Goal: Task Accomplishment & Management: Manage account settings

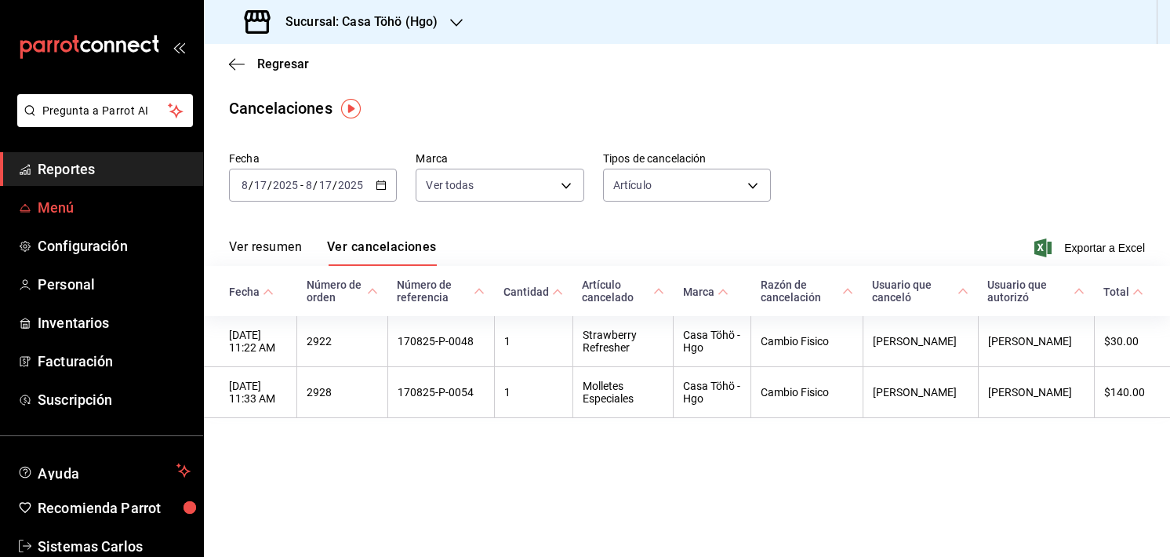
click at [38, 195] on link "Menú" at bounding box center [101, 208] width 203 height 34
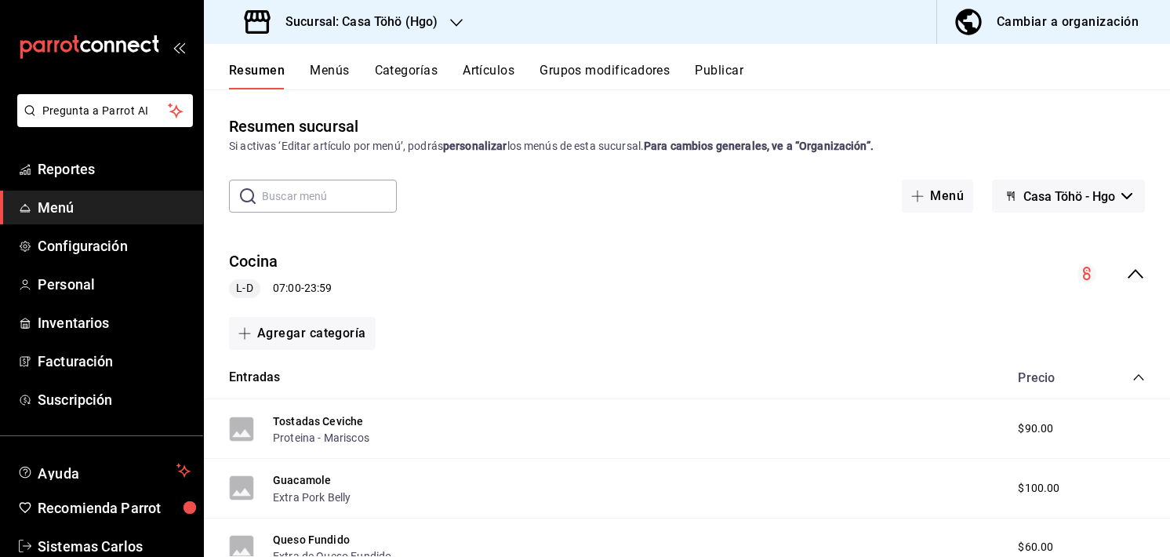
click at [286, 199] on input "text" at bounding box center [329, 195] width 135 height 31
click at [329, 81] on button "Menús" at bounding box center [329, 76] width 39 height 27
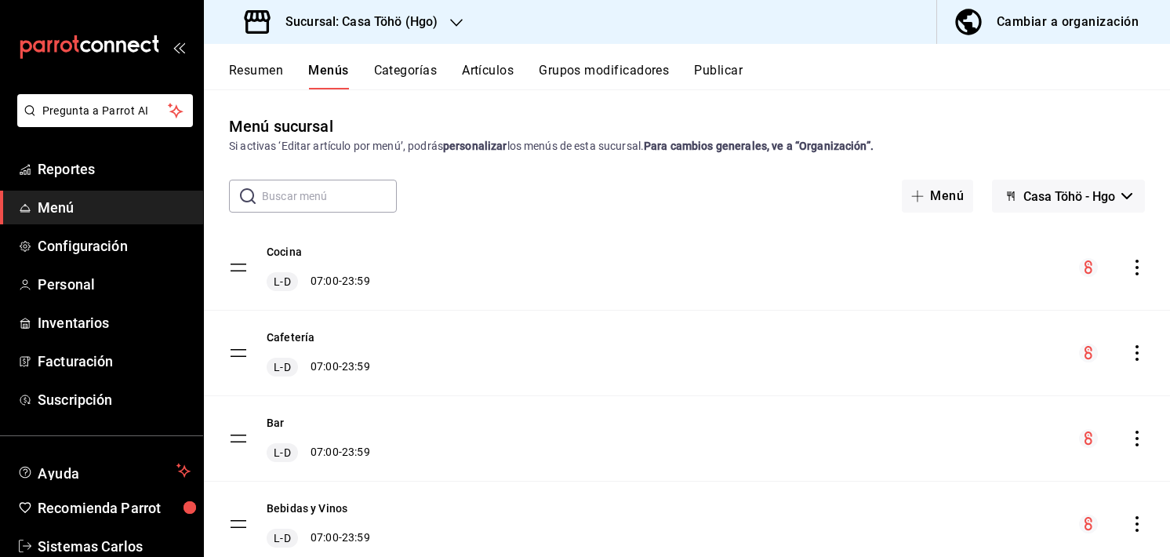
click at [280, 197] on input "text" at bounding box center [329, 195] width 135 height 31
click at [398, 70] on button "Categorías" at bounding box center [406, 76] width 64 height 27
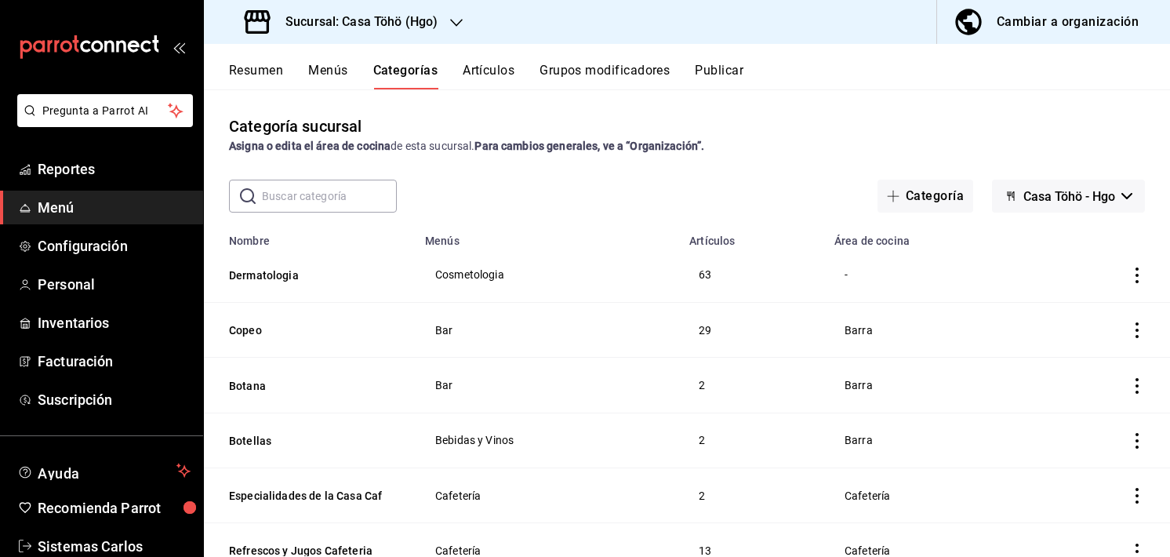
click at [298, 194] on input "text" at bounding box center [329, 195] width 135 height 31
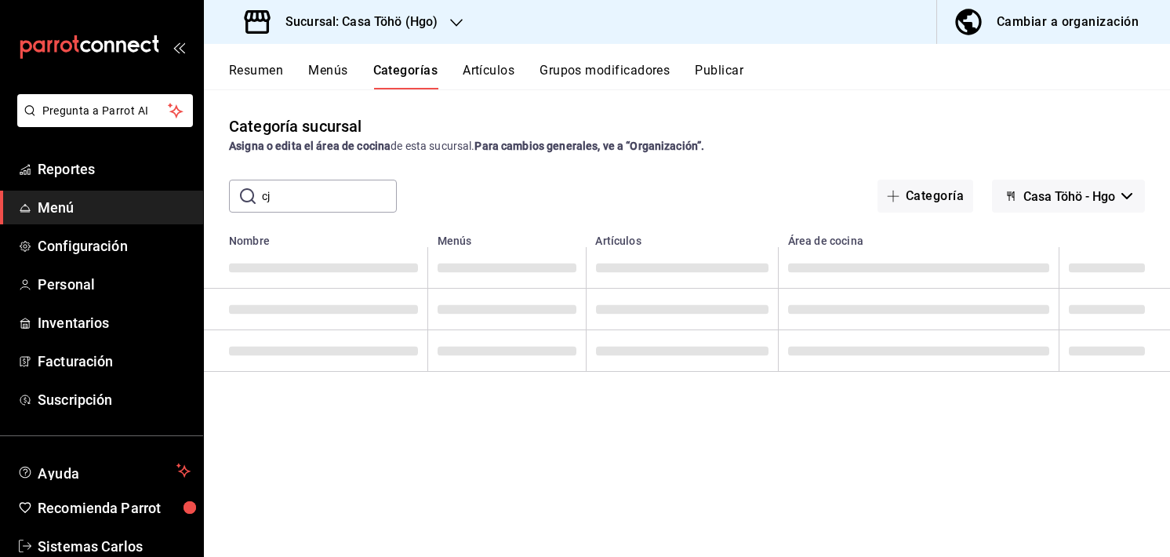
type input "c"
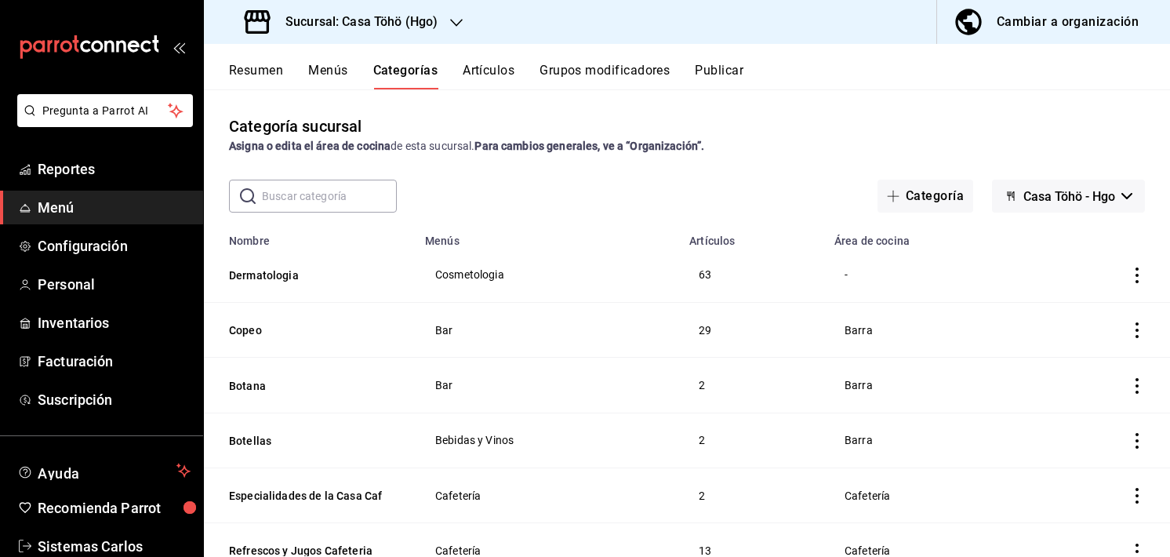
click at [488, 70] on button "Artículos" at bounding box center [489, 76] width 52 height 27
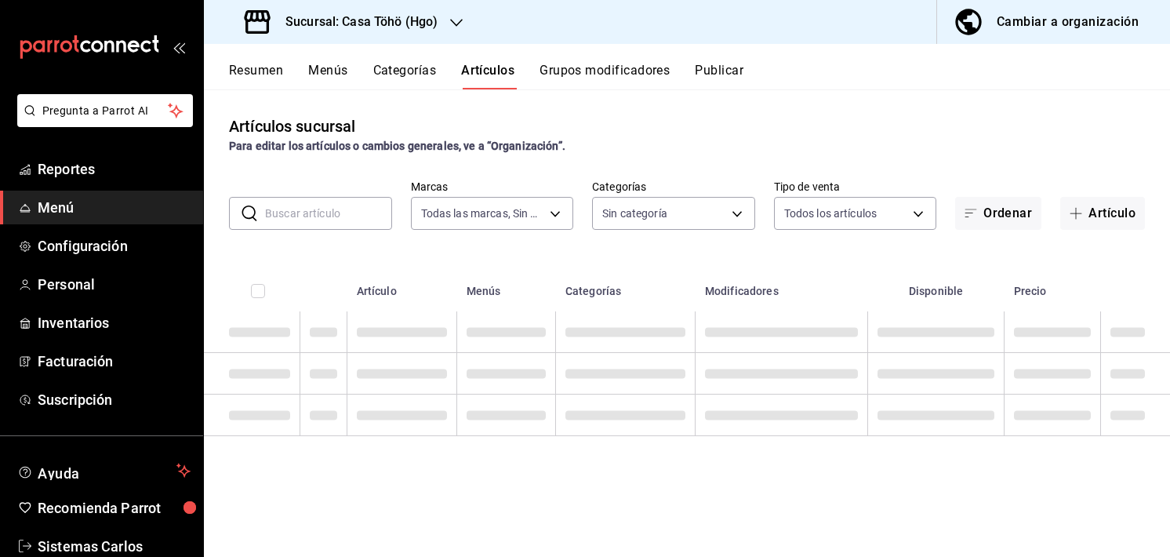
type input "3863094e-80de-4485-9a79-27000a153f73"
click at [296, 221] on input "text" at bounding box center [328, 213] width 127 height 31
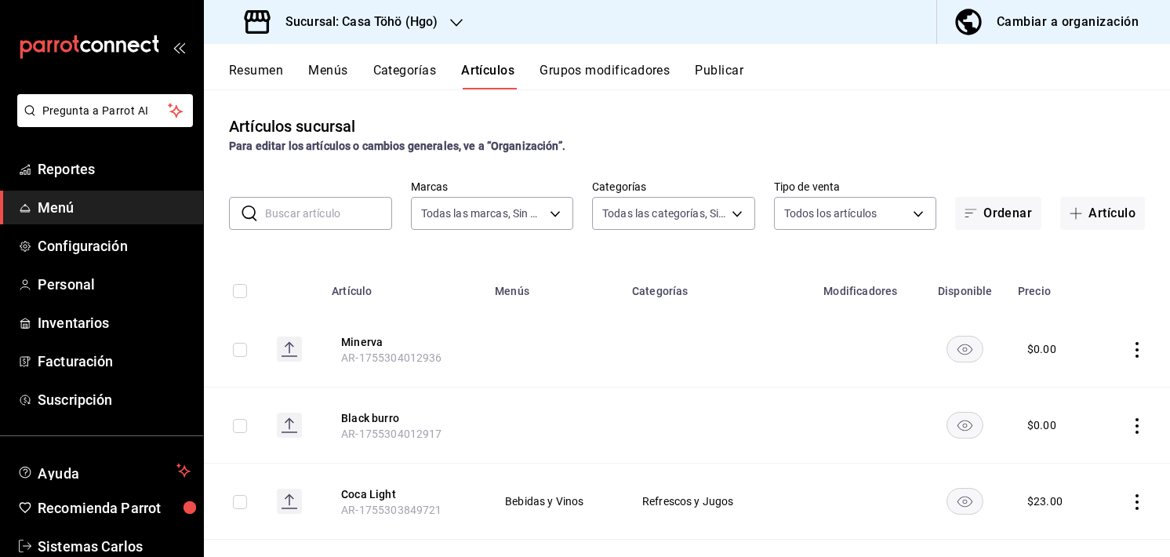
type input "28f2b0a5-eb9c-4e50-8eb7-b6e34f5562dd,e7c48834-1e64-4b77-b558-5d812561dcdf,84922…"
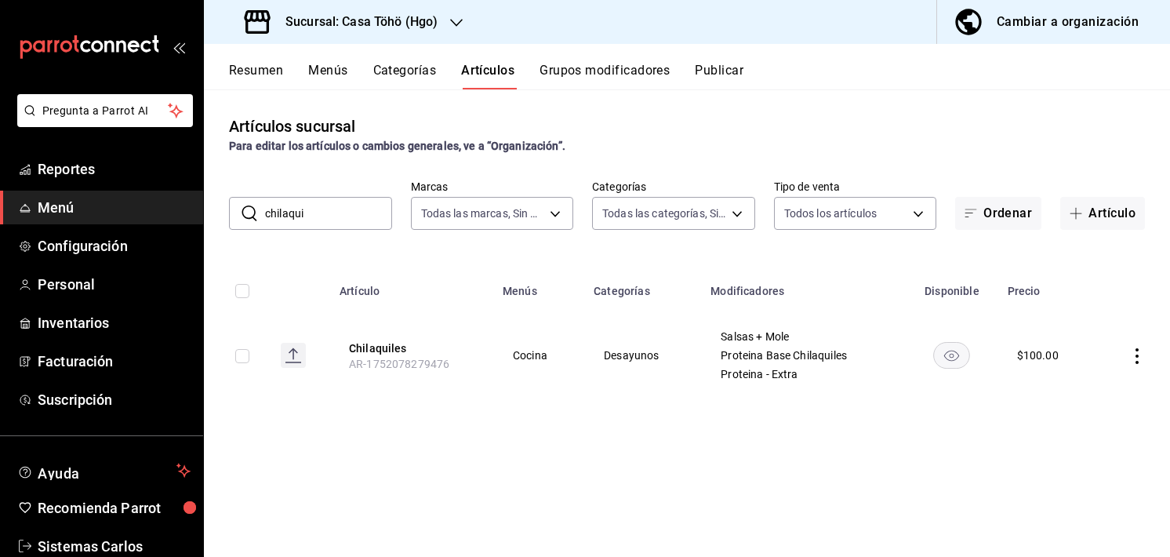
click at [562, 387] on td "Cocina" at bounding box center [538, 355] width 91 height 88
drag, startPoint x: 339, startPoint y: 215, endPoint x: 202, endPoint y: 206, distance: 136.7
click at [202, 206] on div "Pregunta a Parrot AI Reportes Menú Configuración Personal Inventarios Facturaci…" at bounding box center [585, 278] width 1170 height 557
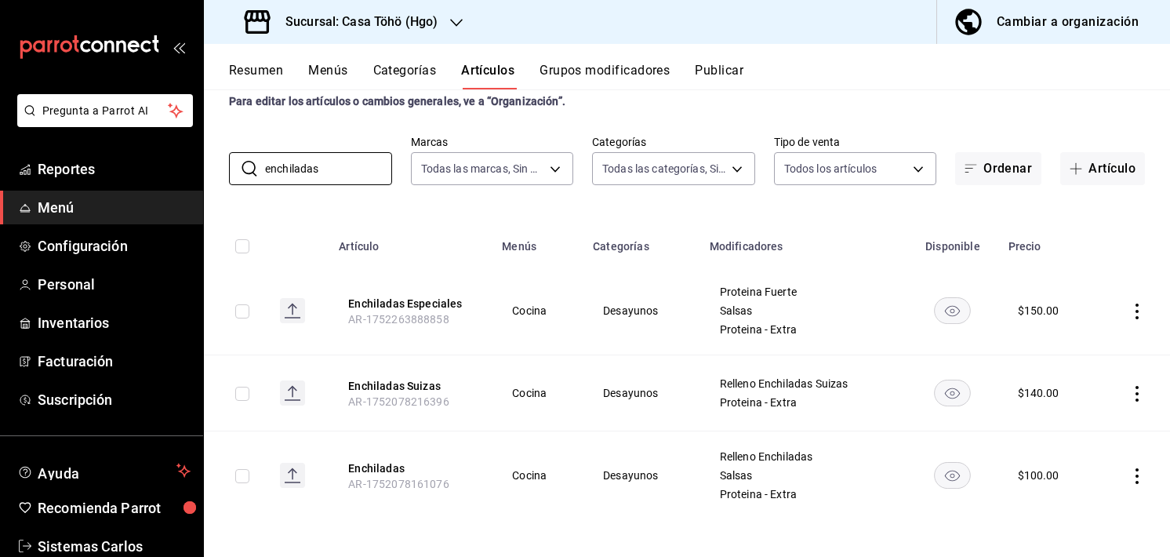
scroll to position [44, 0]
drag, startPoint x: 326, startPoint y: 162, endPoint x: 223, endPoint y: 129, distance: 108.6
click at [223, 129] on div "Artículos sucursal Para editar los artículos o cambios generales, ve a “Organiz…" at bounding box center [687, 322] width 966 height 467
type input "chilaquiles"
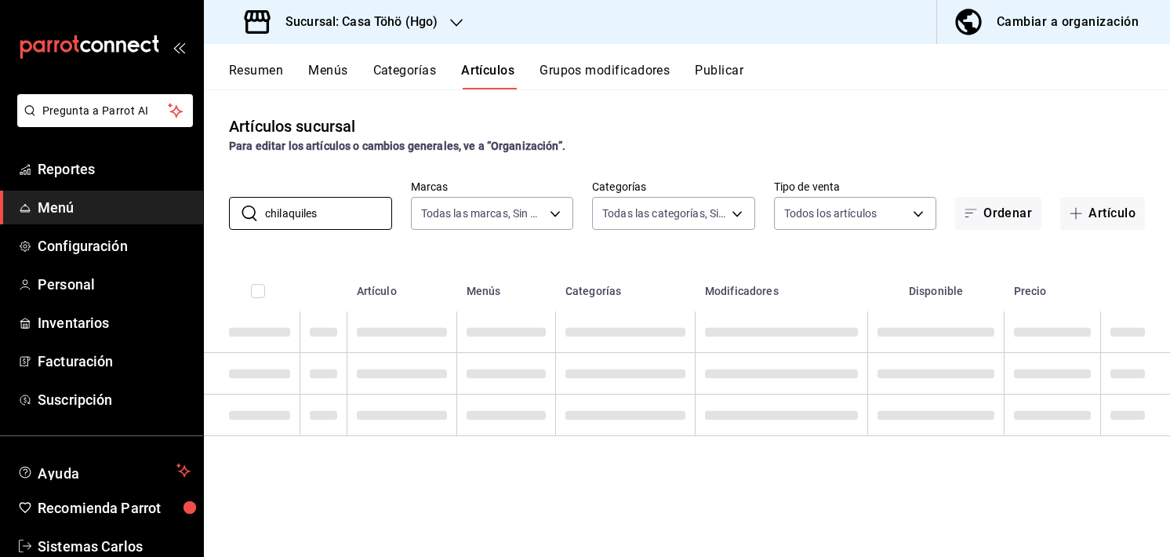
scroll to position [0, 0]
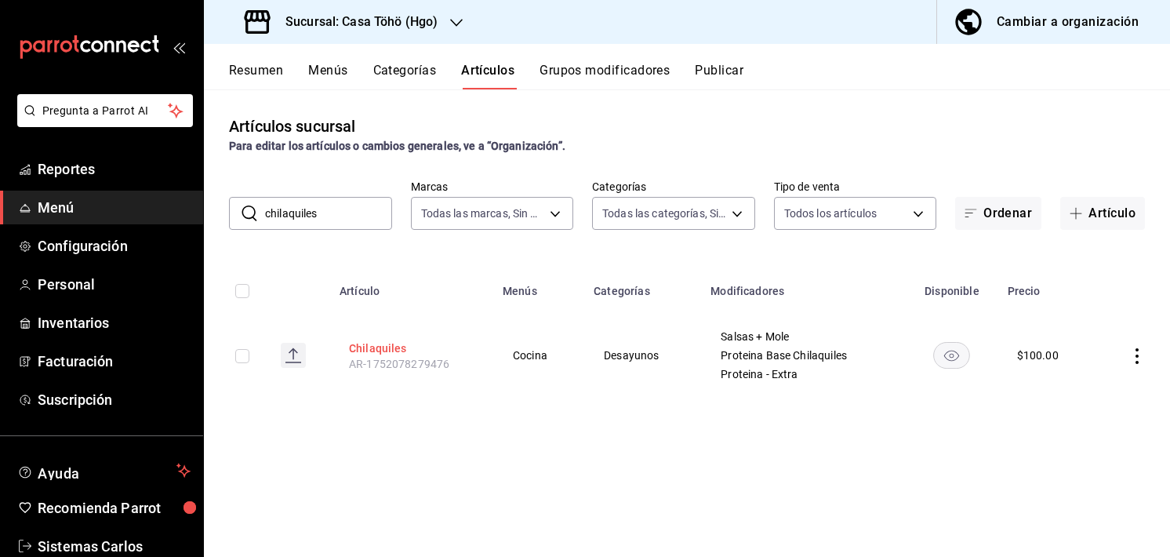
click at [391, 342] on button "Chilaquiles" at bounding box center [411, 348] width 125 height 16
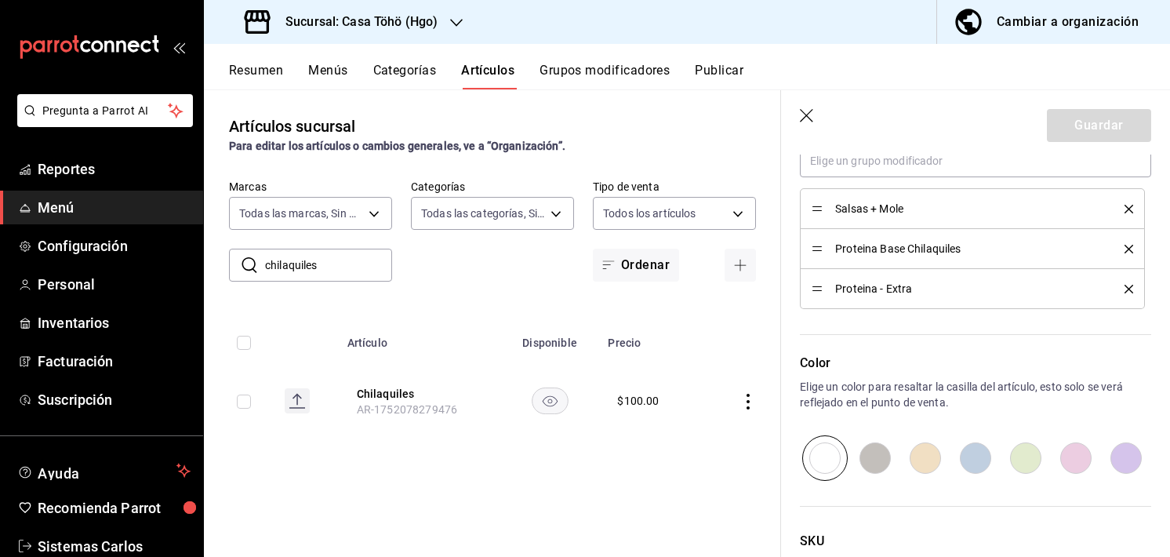
scroll to position [760, 0]
drag, startPoint x: 963, startPoint y: 245, endPoint x: 827, endPoint y: 248, distance: 136.5
click at [827, 248] on div "Proteina Base Chilaquiles" at bounding box center [973, 248] width 322 height 17
copy span "Proteina Base Chilaquiles"
click at [570, 60] on div "Resumen Menús Categorías Artículos Grupos modificadores Publicar" at bounding box center [687, 66] width 966 height 45
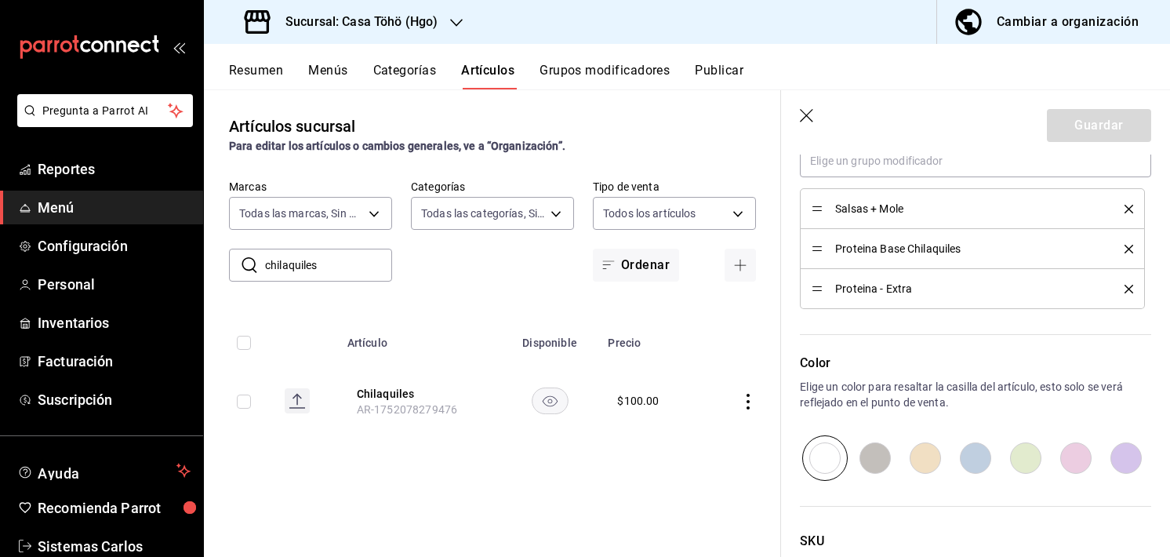
click at [569, 67] on button "Grupos modificadores" at bounding box center [605, 76] width 130 height 27
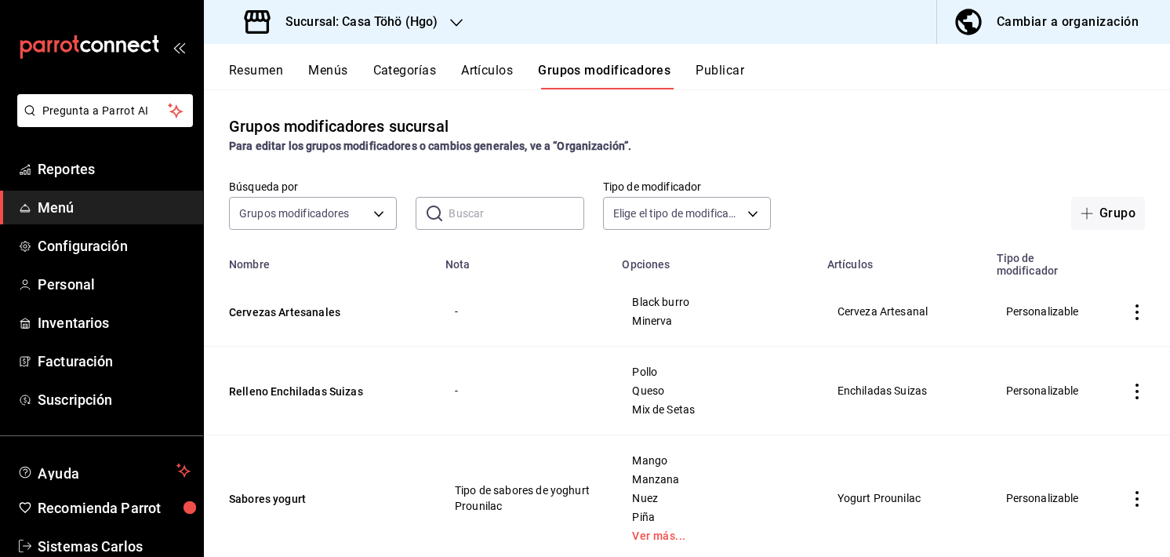
paste input "Proteina Base Chilaquiles"
click at [514, 209] on input "text" at bounding box center [516, 213] width 135 height 31
type input "Proteina Base Chilaquiles"
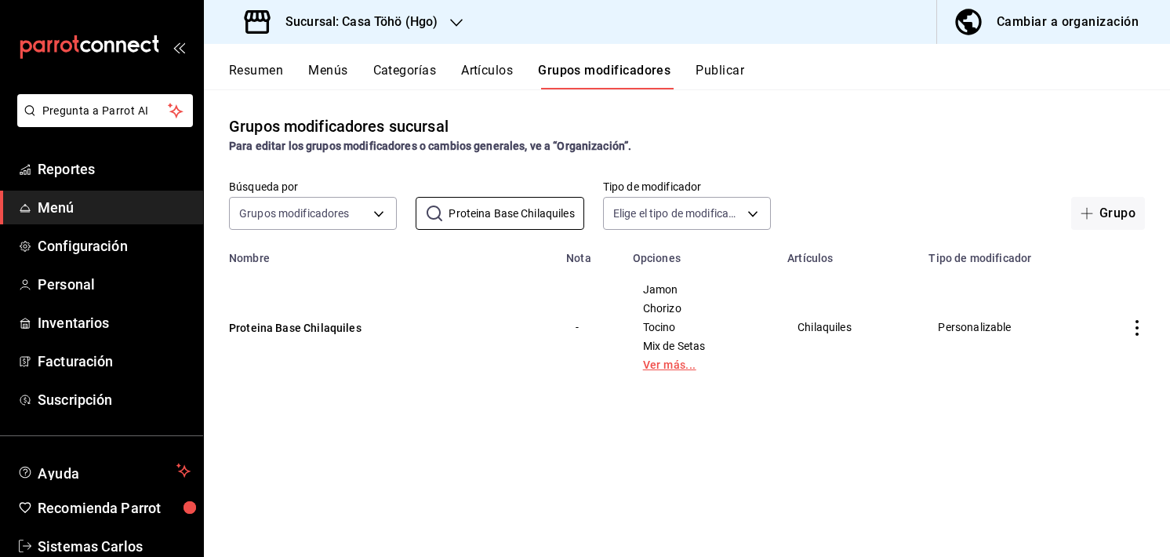
scroll to position [0, 0]
click at [681, 368] on link "Ver más..." at bounding box center [700, 364] width 115 height 11
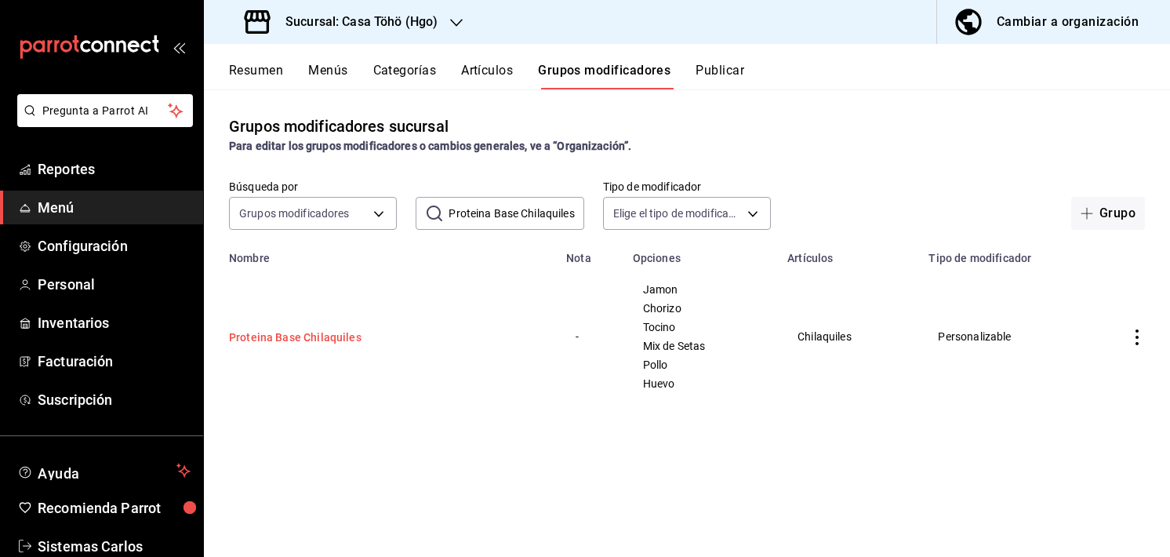
click at [303, 342] on button "Proteina Base Chilaquiles" at bounding box center [323, 337] width 188 height 16
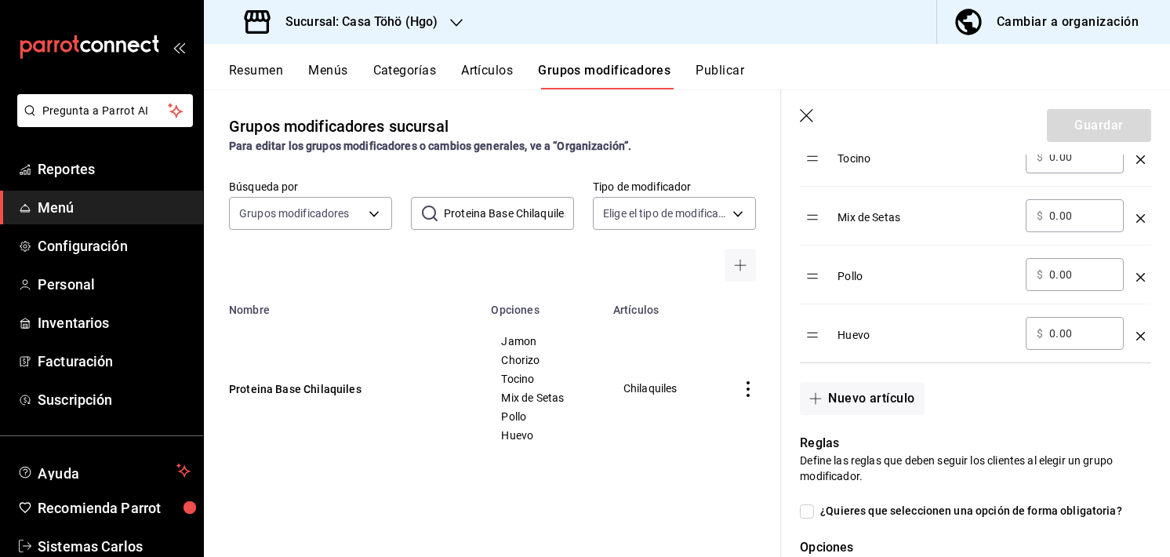
scroll to position [689, 0]
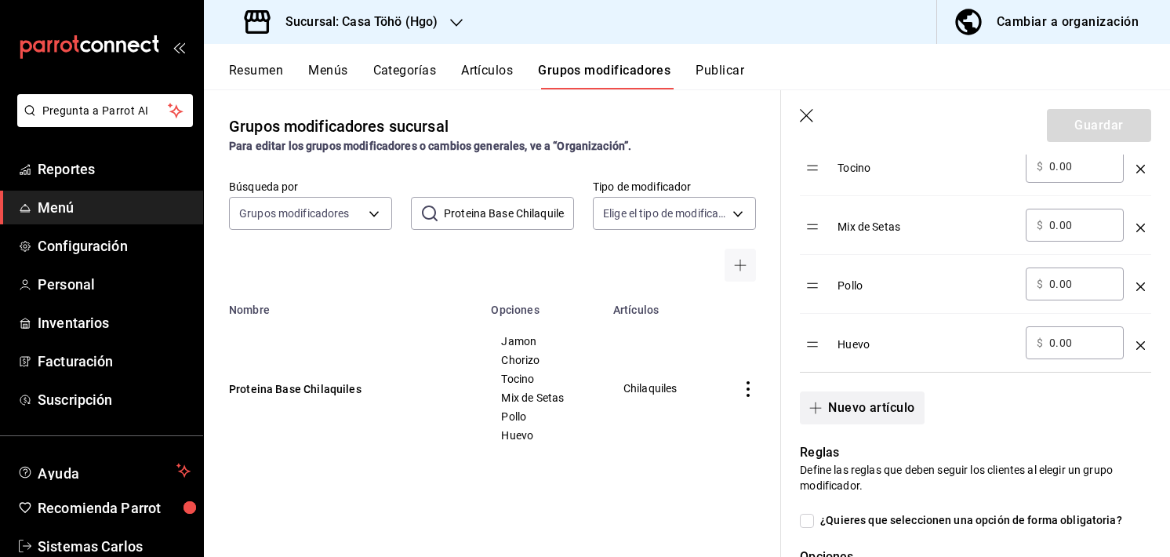
click at [866, 415] on button "Nuevo artículo" at bounding box center [862, 407] width 124 height 33
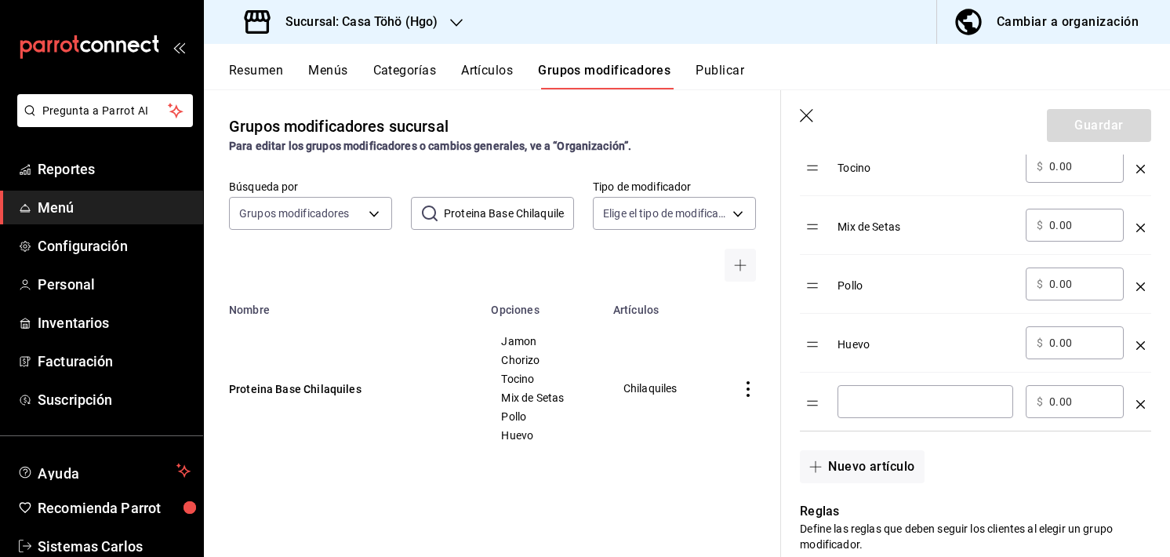
click at [885, 404] on input "optionsTable" at bounding box center [926, 402] width 154 height 16
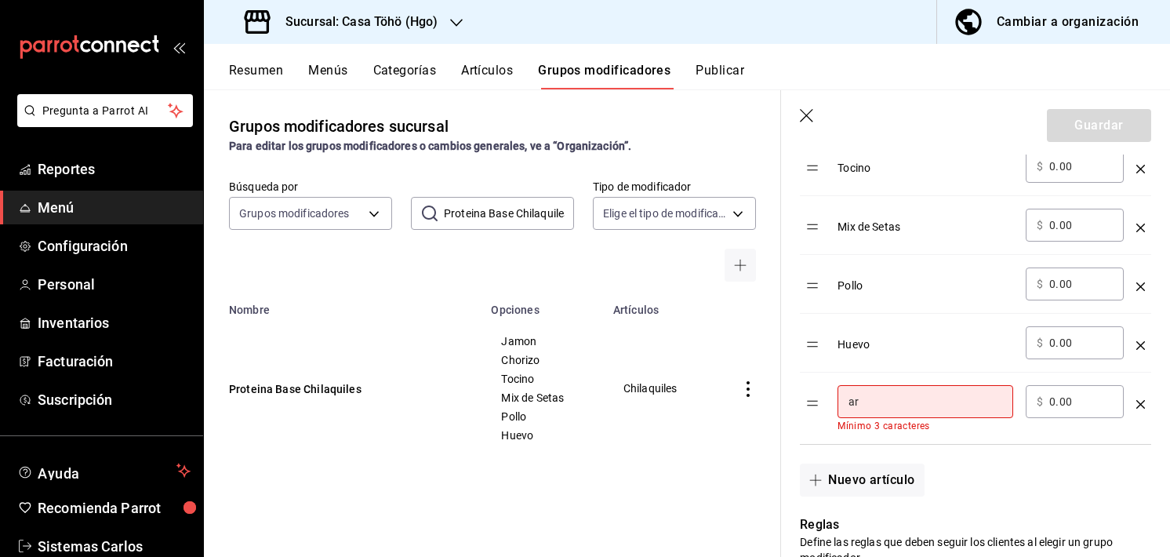
type input "a"
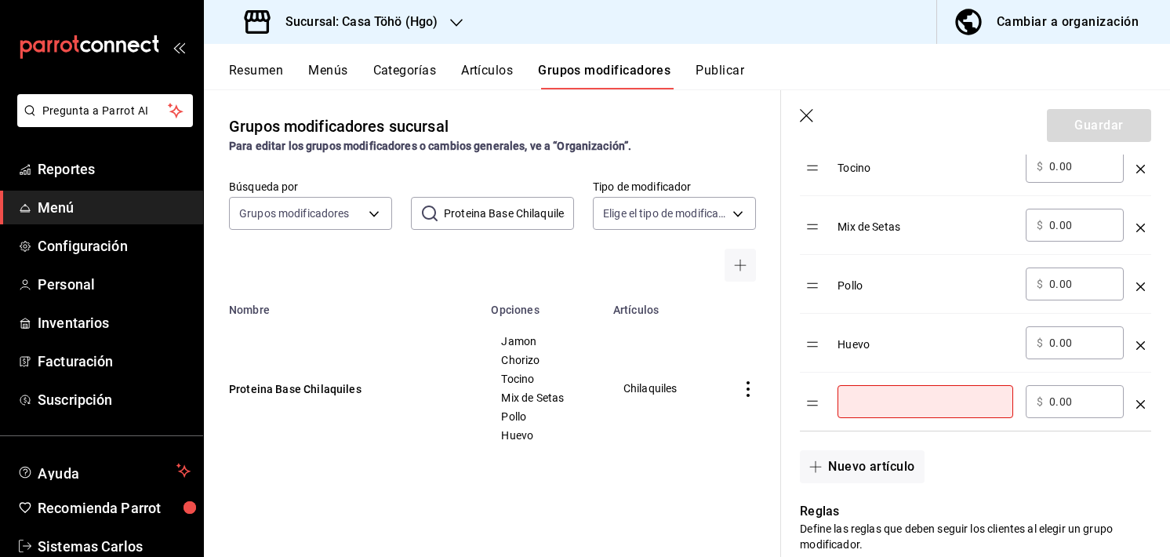
click at [1136, 400] on icon "optionsTable" at bounding box center [1140, 404] width 9 height 9
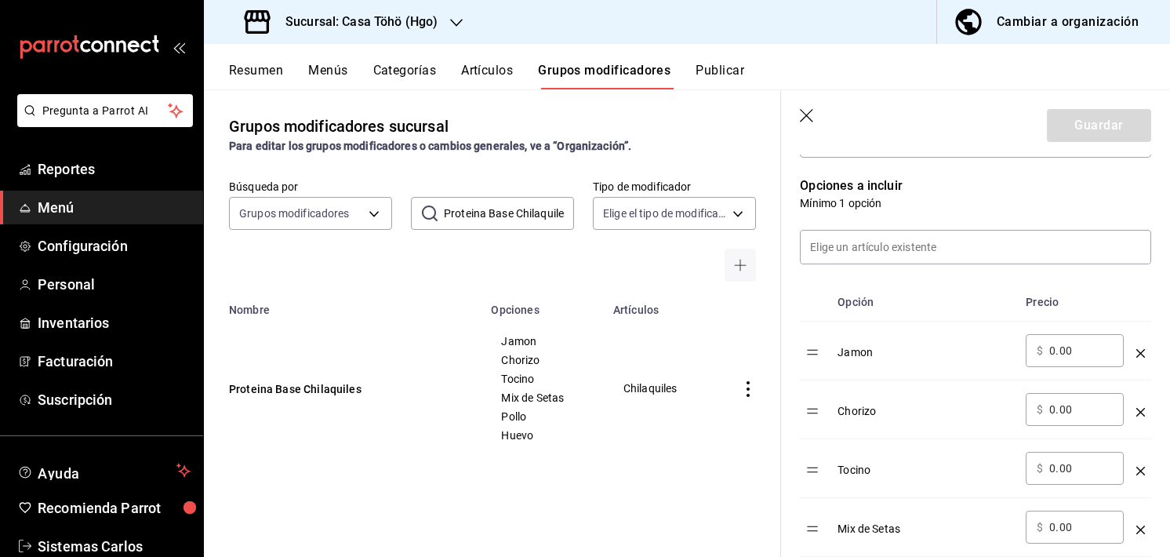
scroll to position [383, 0]
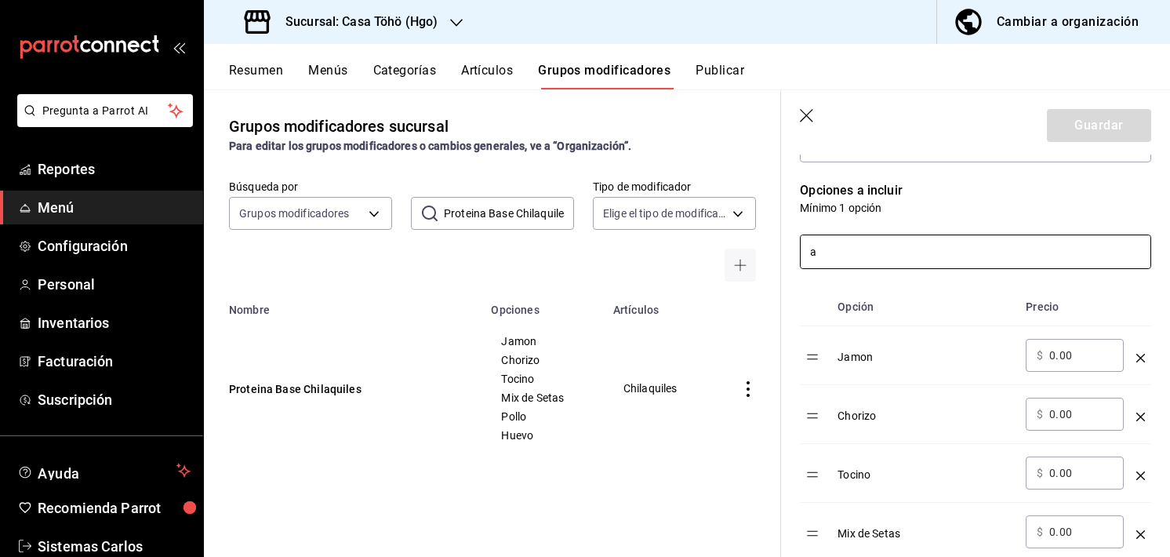
click at [954, 257] on input "a" at bounding box center [976, 251] width 350 height 33
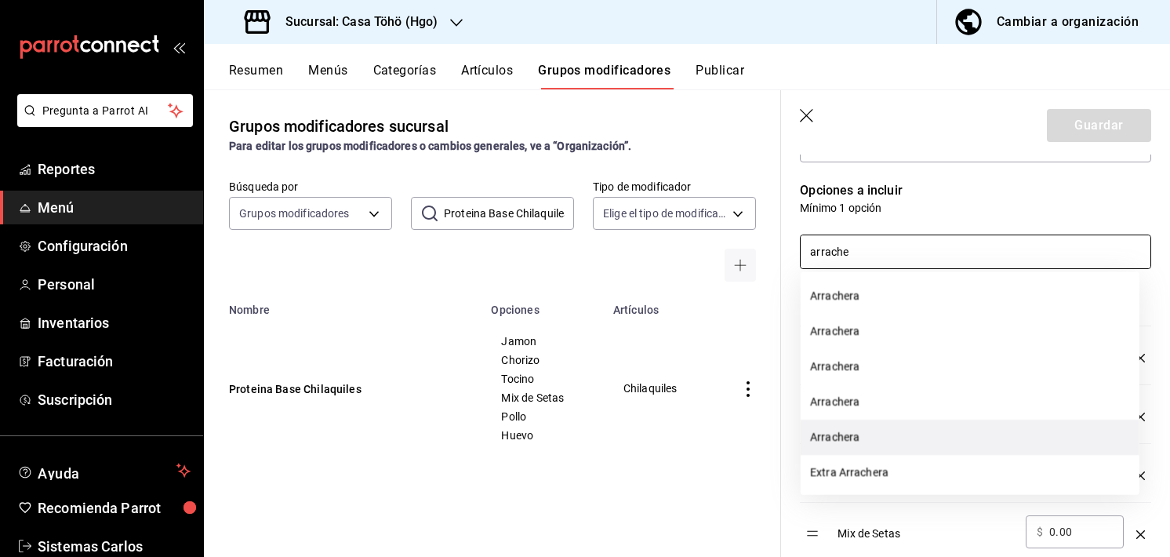
click at [869, 433] on li "Arrachera" at bounding box center [970, 437] width 339 height 35
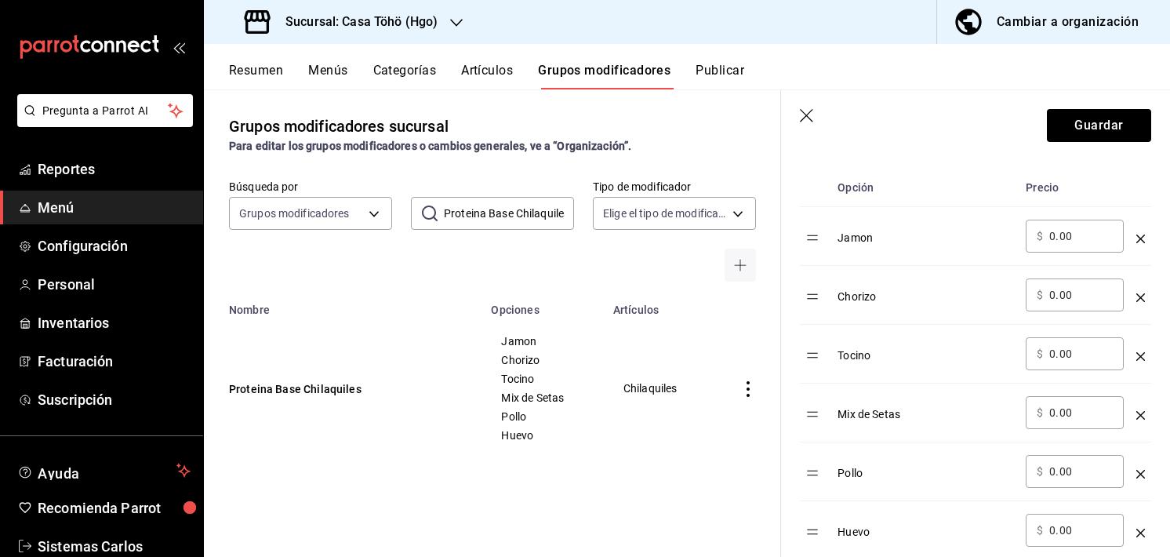
scroll to position [605, 0]
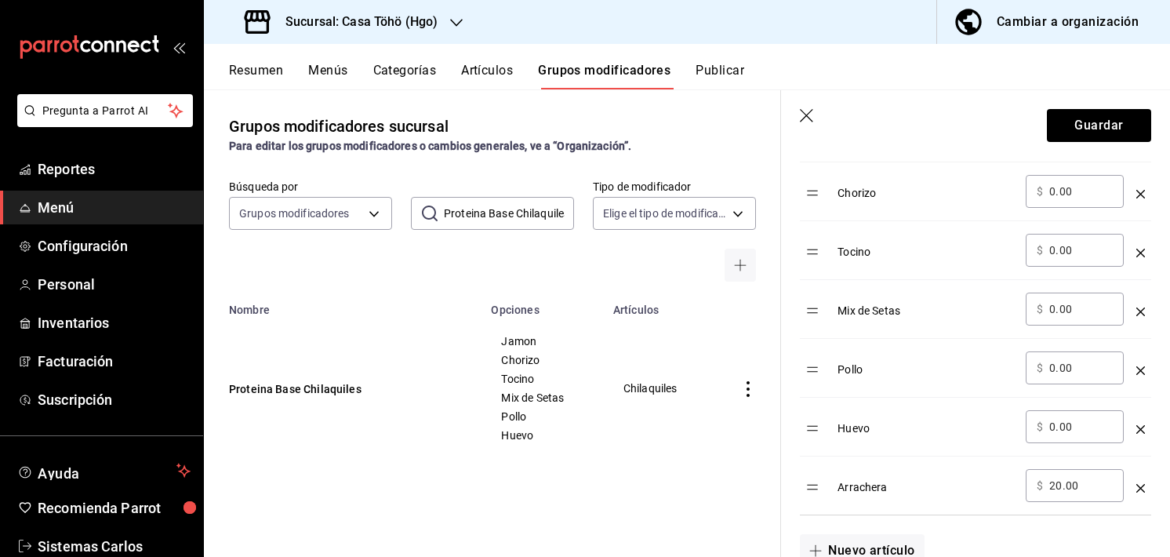
type input "arrache"
click at [1136, 481] on div "optionsTable" at bounding box center [1140, 482] width 9 height 26
click at [1136, 484] on icon "optionsTable" at bounding box center [1140, 488] width 9 height 9
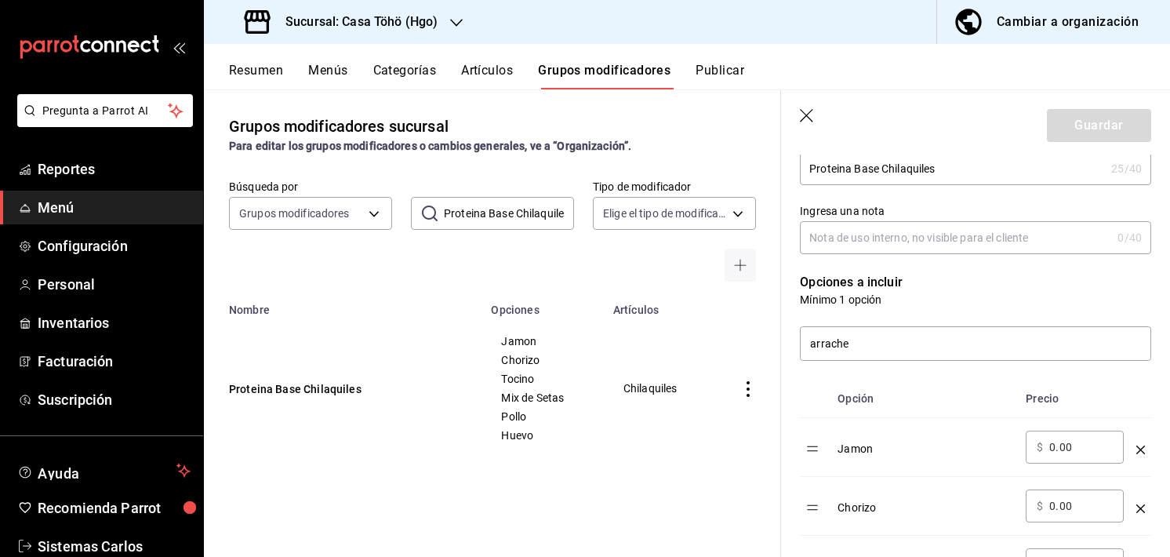
scroll to position [289, 0]
click at [875, 347] on input "arrache" at bounding box center [976, 345] width 350 height 33
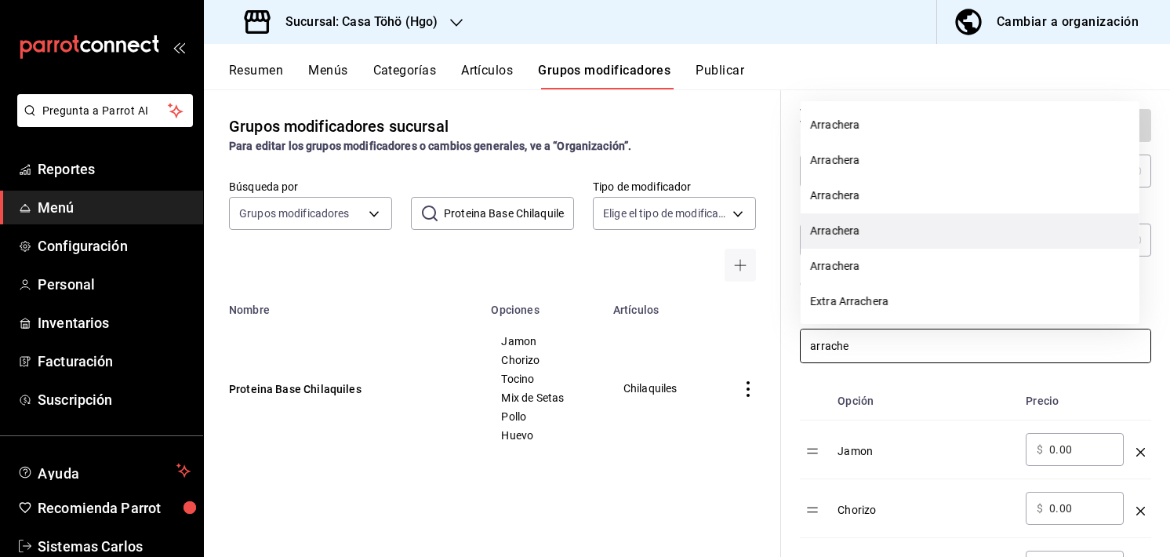
click at [874, 239] on li "Arrachera" at bounding box center [970, 230] width 339 height 35
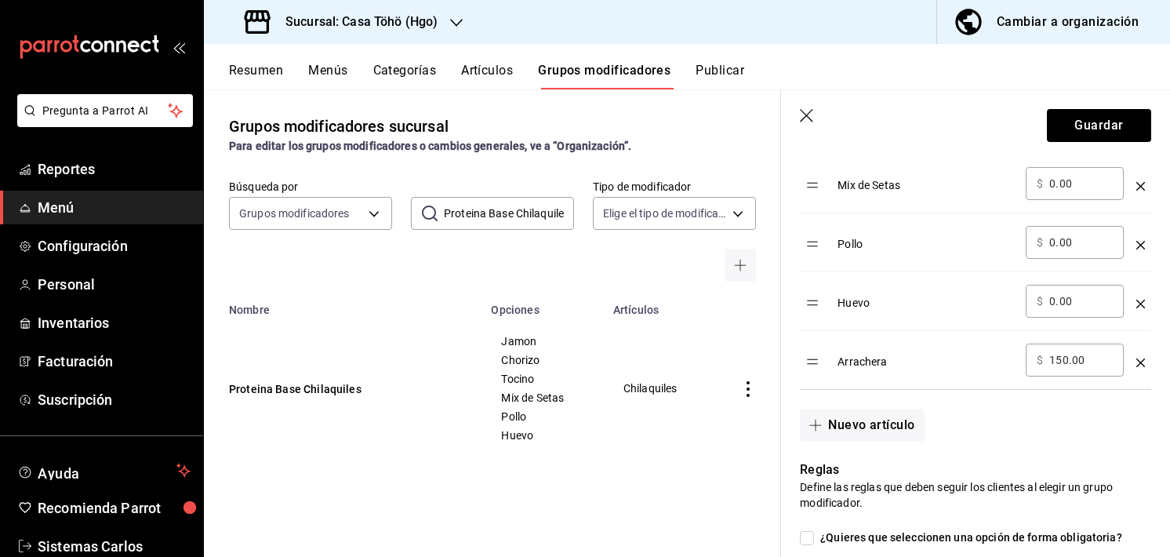
scroll to position [727, 0]
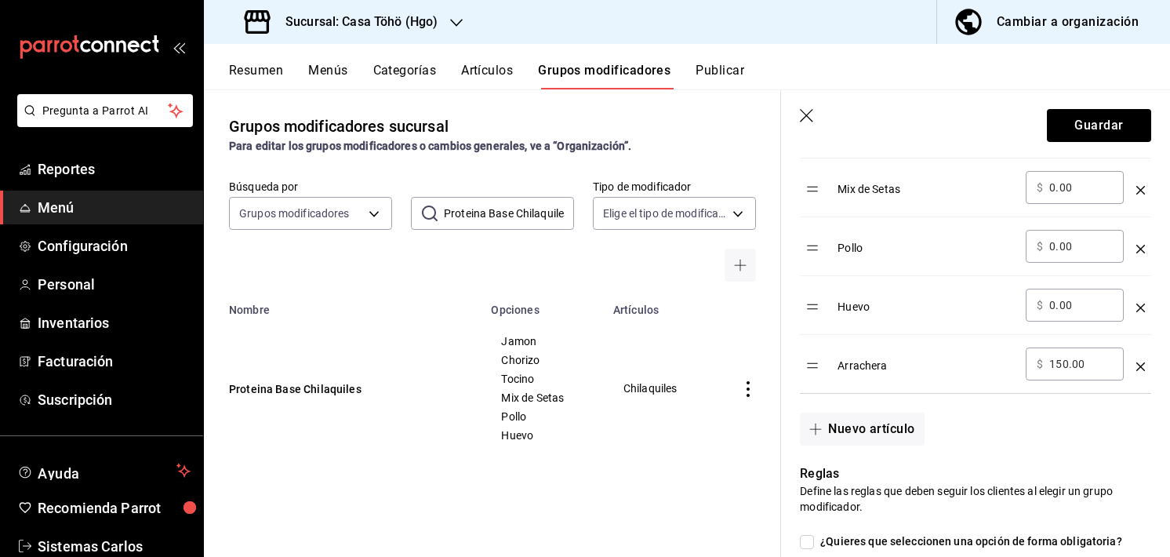
click at [1136, 365] on icon "optionsTable" at bounding box center [1140, 366] width 9 height 9
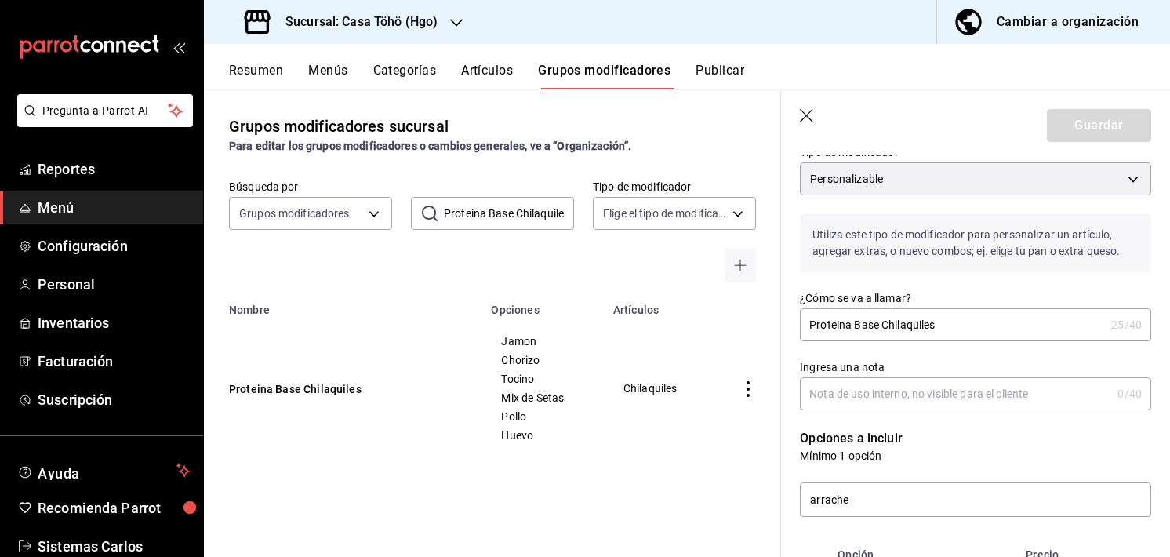
scroll to position [134, 0]
click at [910, 398] on input "Ingresa una nota" at bounding box center [955, 394] width 311 height 31
drag, startPoint x: 885, startPoint y: 481, endPoint x: 876, endPoint y: 492, distance: 14.0
click at [876, 492] on div "arrache" at bounding box center [966, 490] width 370 height 53
click at [876, 492] on input "arrache" at bounding box center [976, 500] width 350 height 33
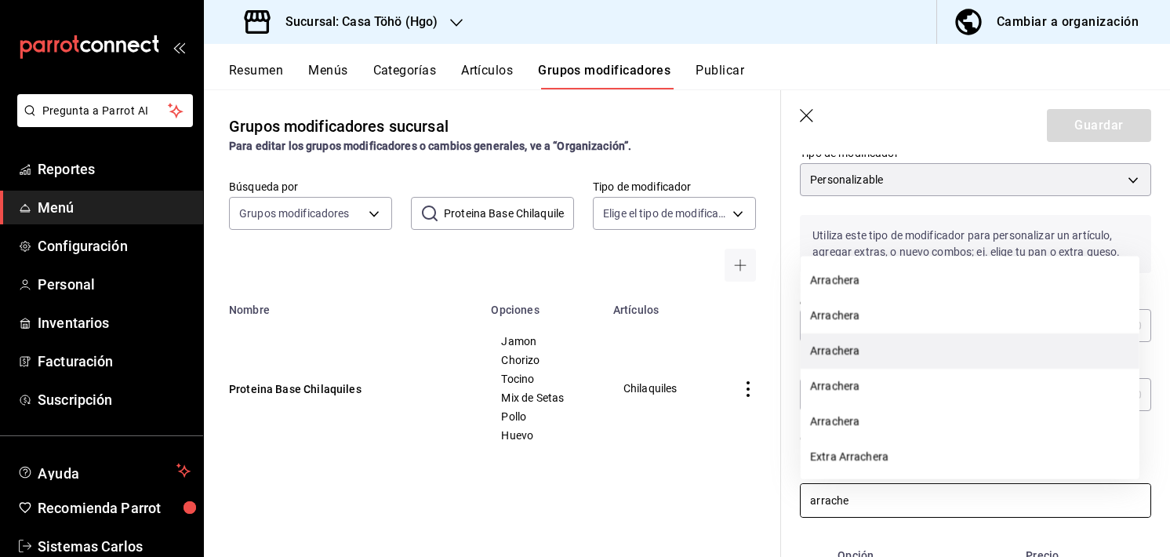
click at [868, 353] on li "Arrachera" at bounding box center [970, 350] width 339 height 35
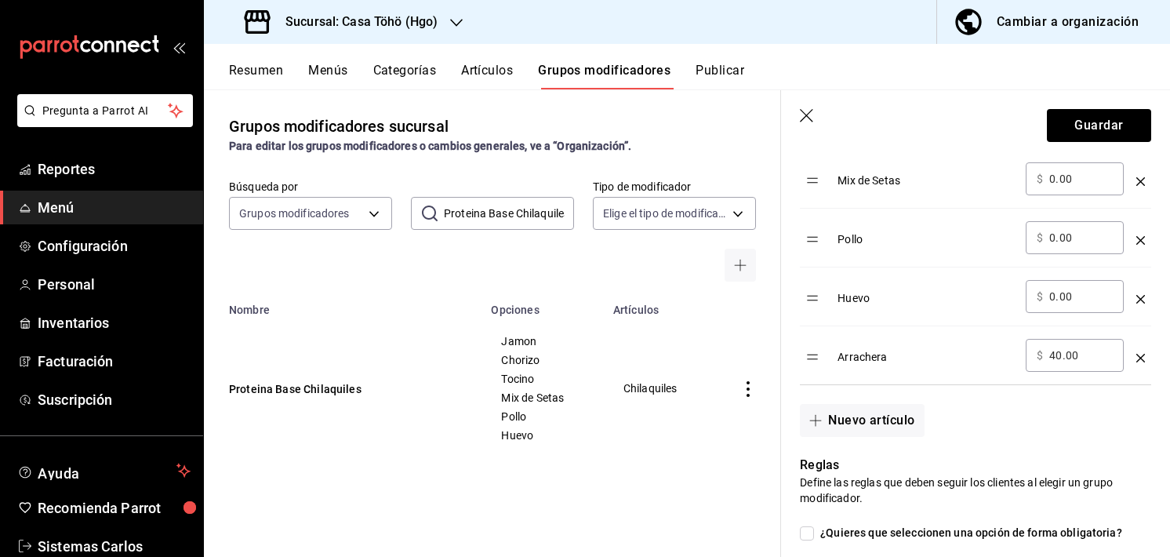
scroll to position [734, 0]
click at [1056, 352] on input "40.00" at bounding box center [1081, 357] width 64 height 16
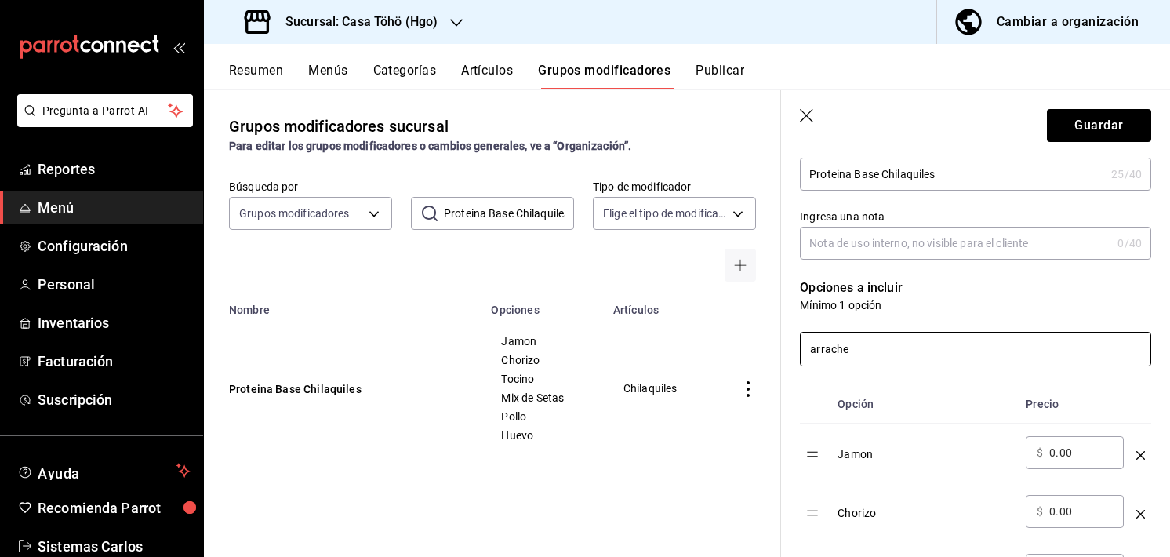
scroll to position [285, 0]
type input "50.00"
click at [903, 347] on input "arrache" at bounding box center [976, 349] width 350 height 33
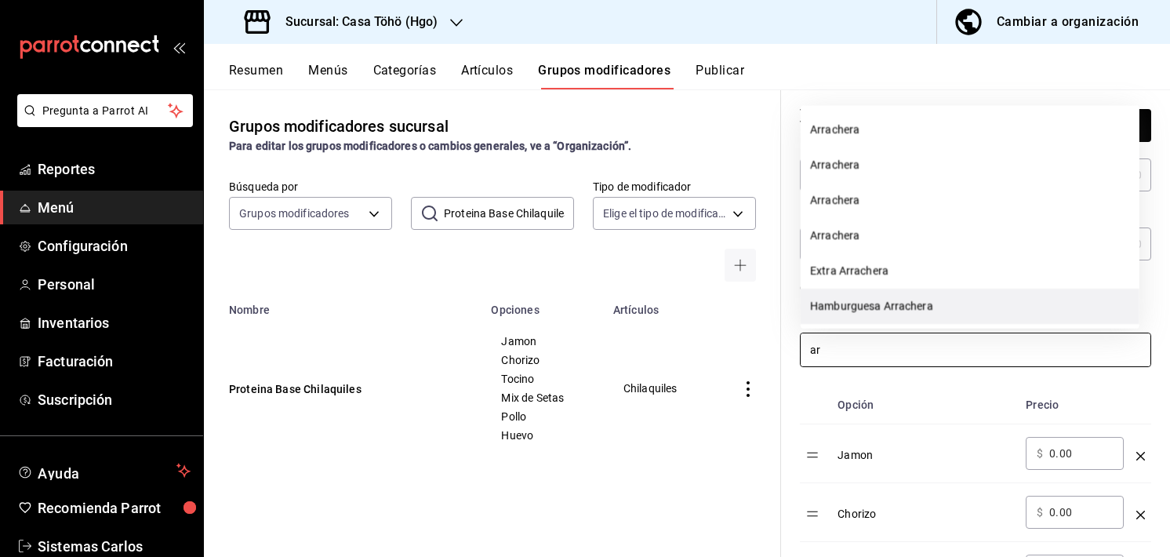
type input "a"
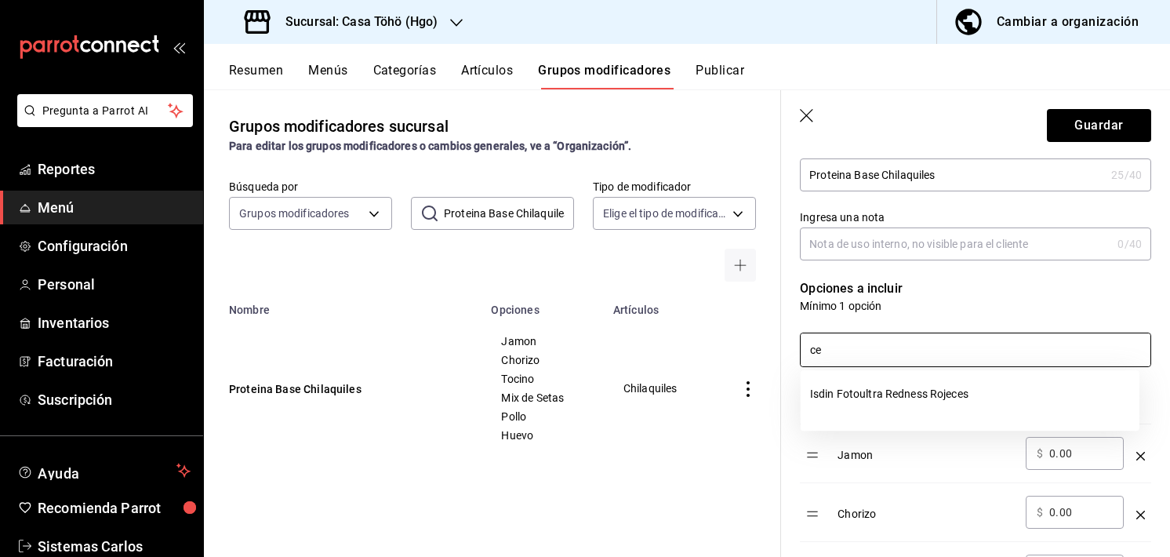
type input "c"
type input "s"
click at [823, 427] on li "Cecina" at bounding box center [970, 429] width 339 height 35
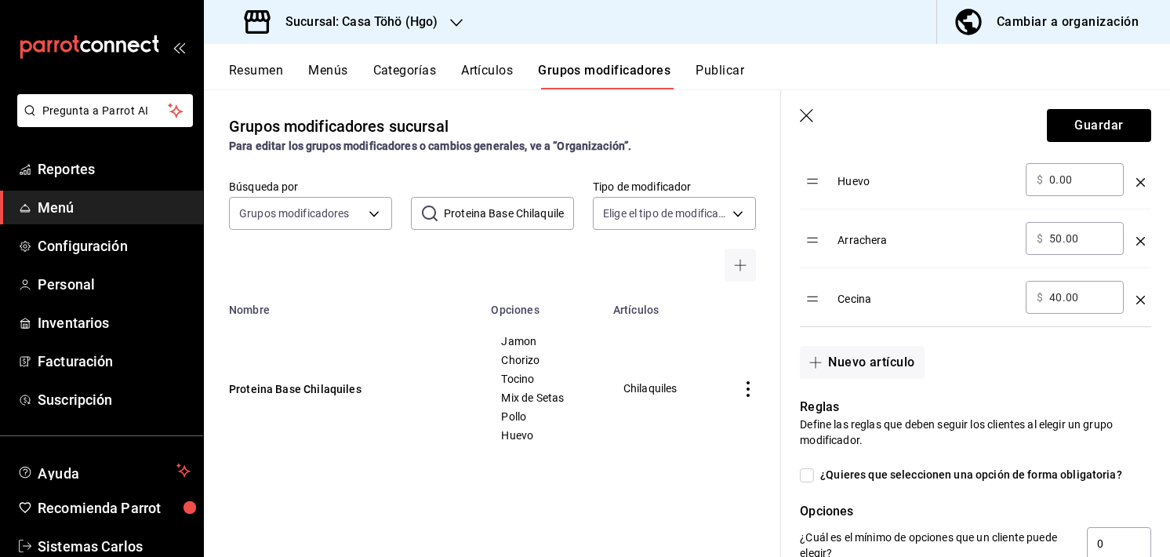
scroll to position [839, 0]
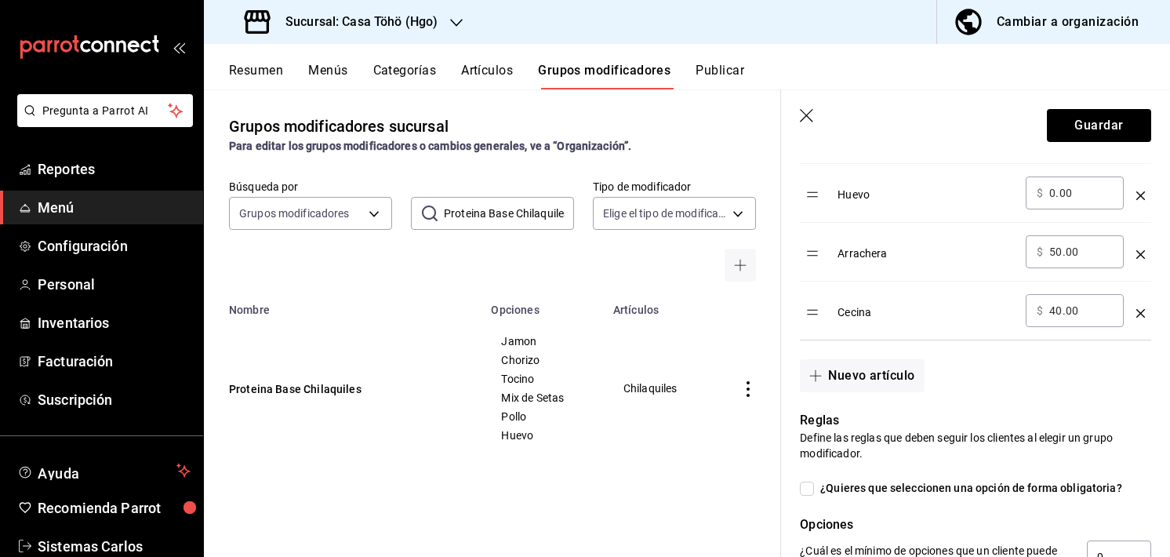
type input "ceci"
click at [1054, 308] on input "40.00" at bounding box center [1081, 311] width 64 height 16
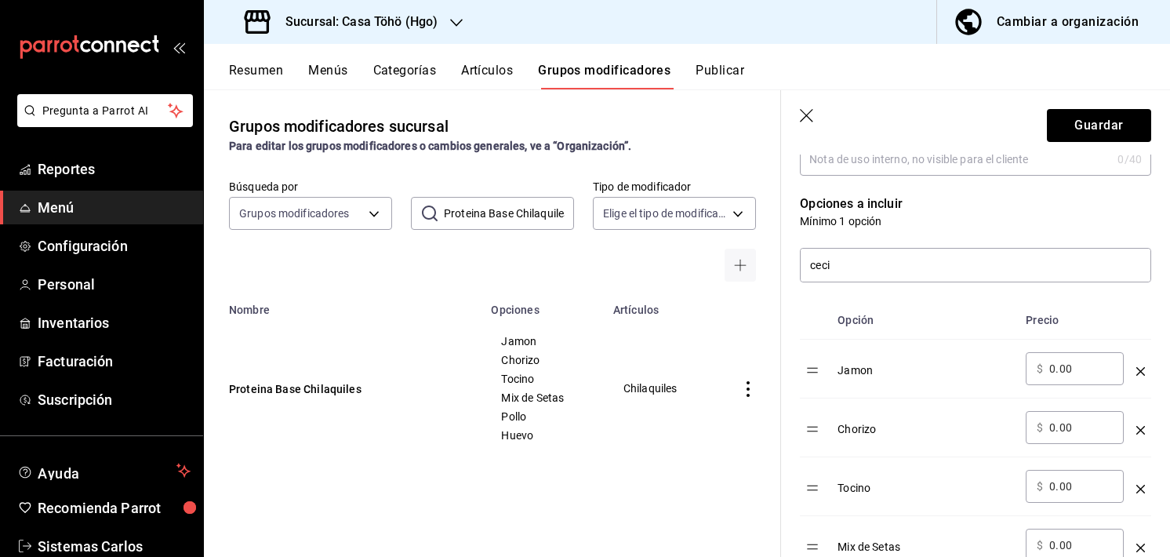
scroll to position [366, 0]
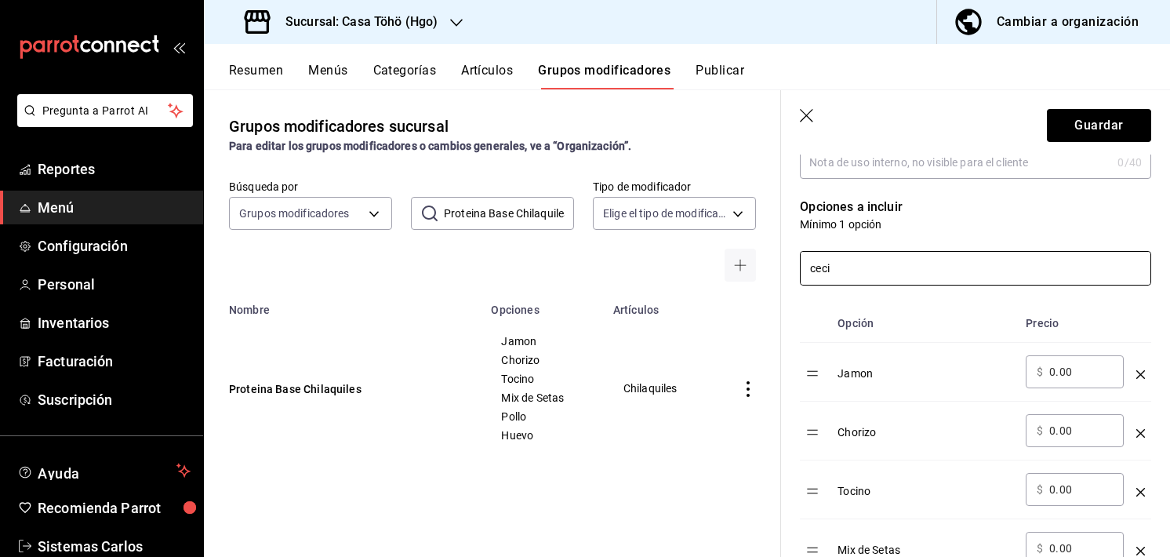
type input "50.00"
click at [940, 271] on input "ceci" at bounding box center [976, 268] width 350 height 33
type input "c"
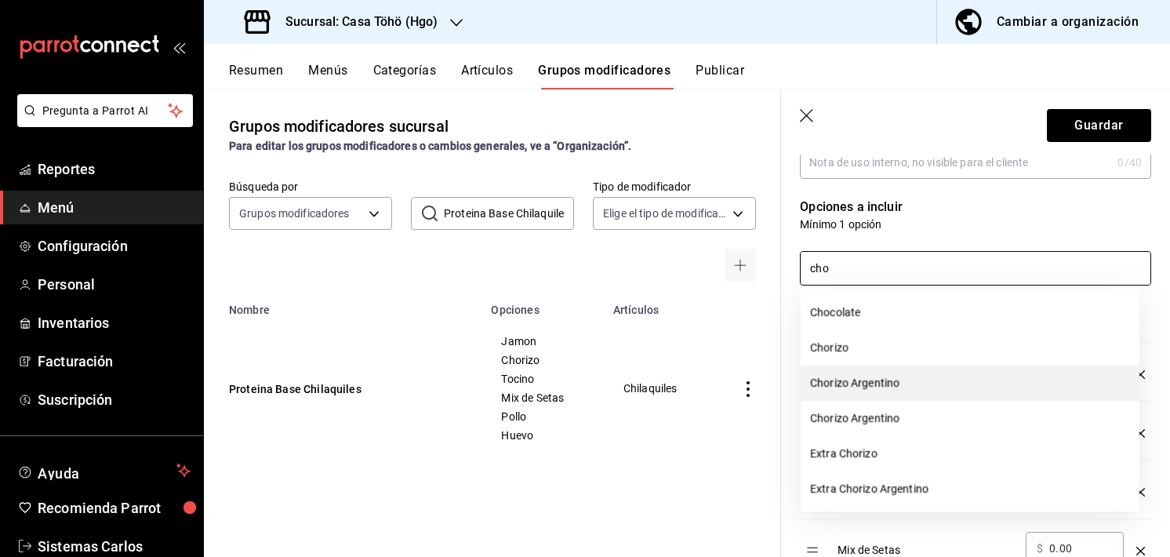
click at [881, 395] on li "Chorizo Argentino" at bounding box center [970, 382] width 339 height 35
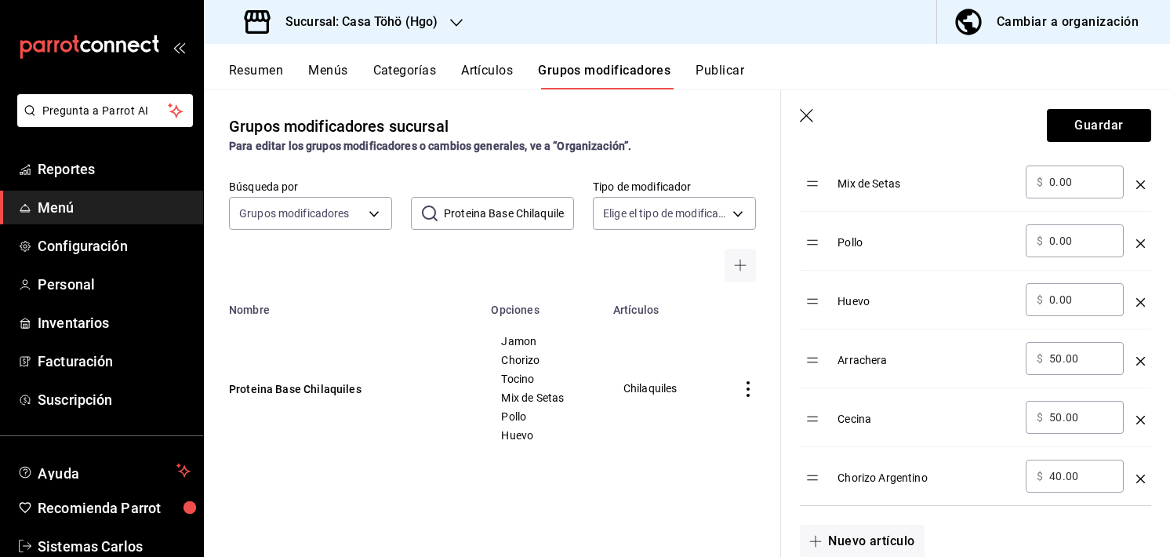
scroll to position [731, 0]
type input "cho"
click at [1054, 475] on input "40.00" at bounding box center [1081, 478] width 64 height 16
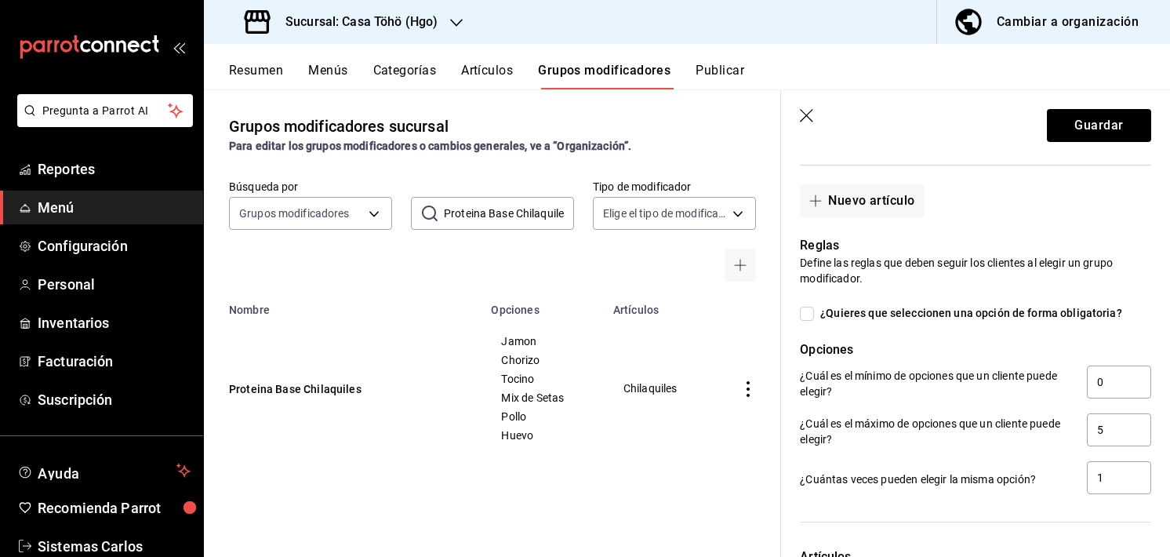
scroll to position [1067, 0]
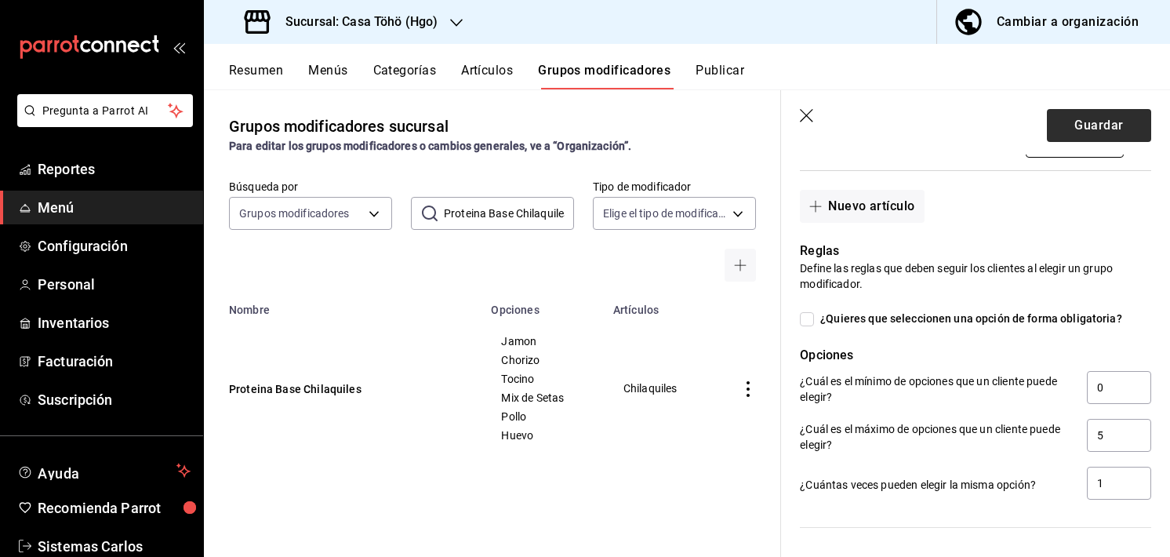
type input "50.00"
click at [1092, 125] on button "Guardar" at bounding box center [1099, 125] width 104 height 33
